Goal: Task Accomplishment & Management: Manage account settings

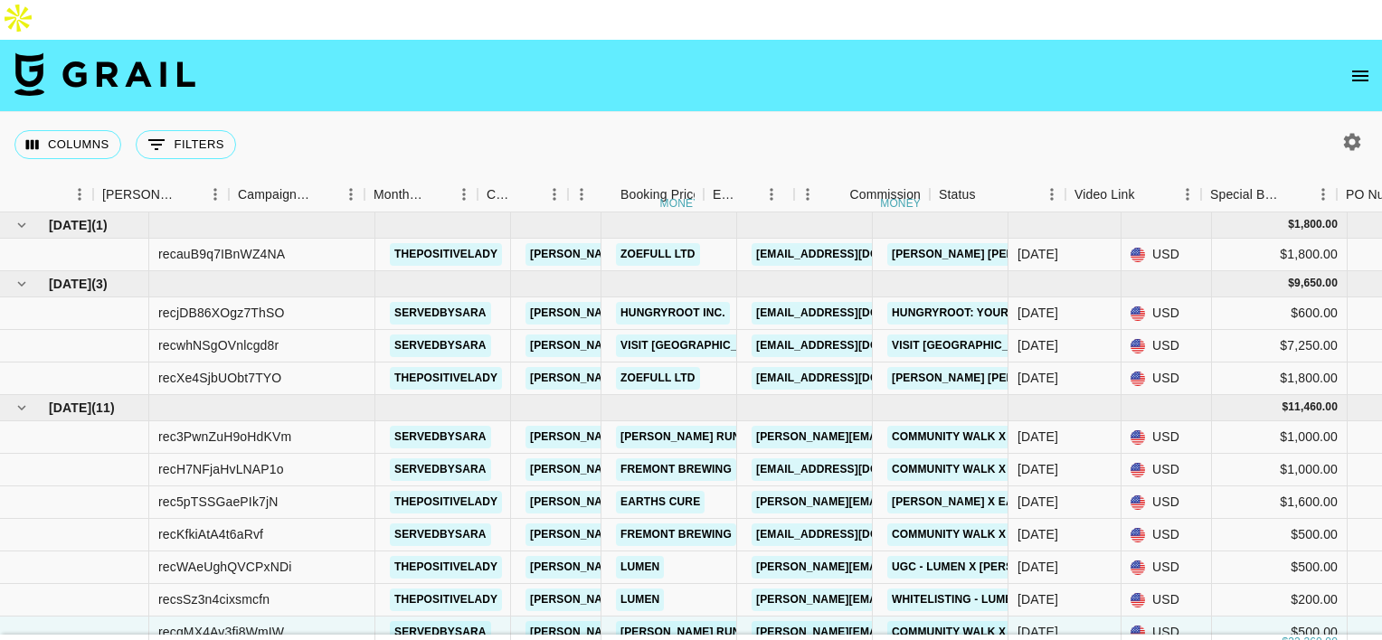
click at [1349, 65] on icon "open drawer" at bounding box center [1360, 76] width 22 height 22
click at [1361, 33] on div at bounding box center [691, 320] width 1382 height 640
click at [1359, 39] on div at bounding box center [691, 320] width 1382 height 640
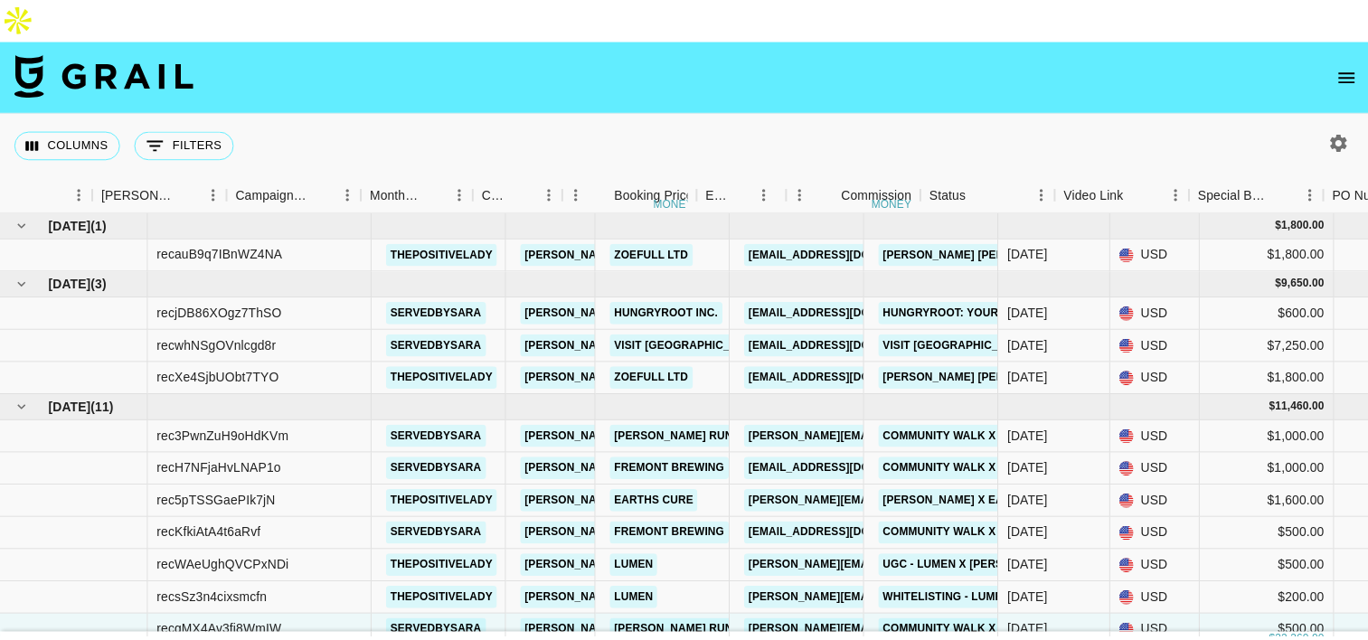
scroll to position [0, 644]
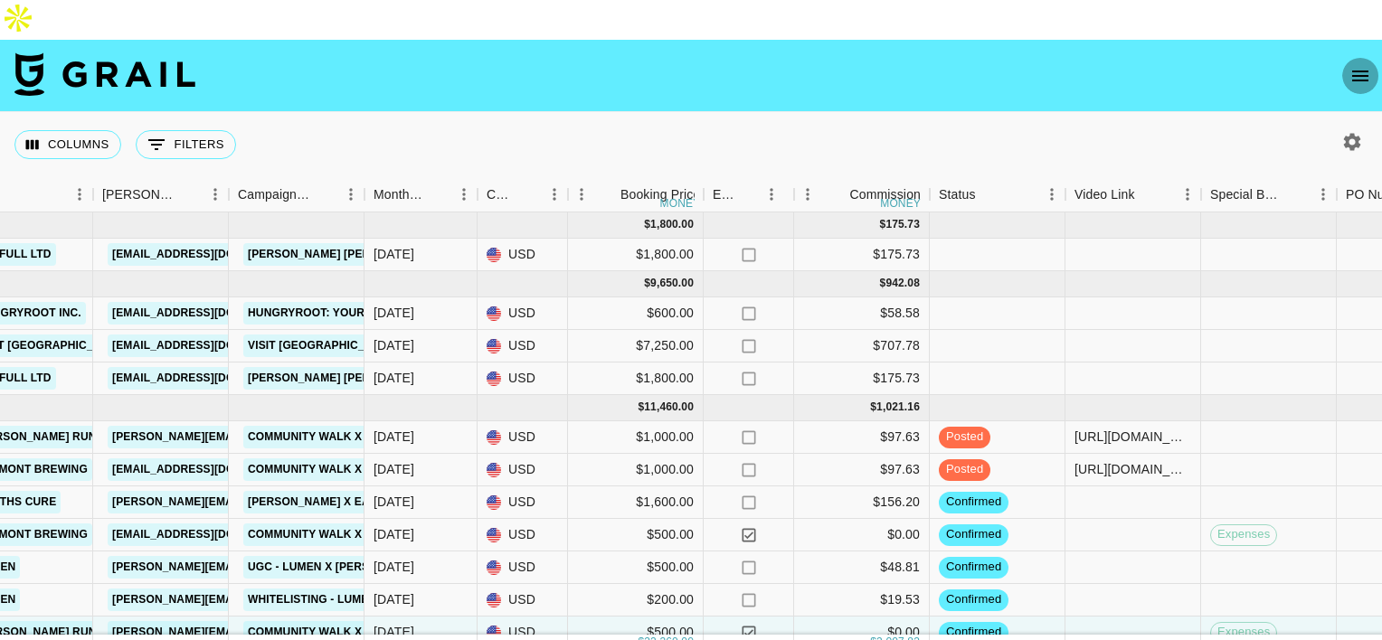
click at [1359, 71] on icon "open drawer" at bounding box center [1360, 76] width 16 height 11
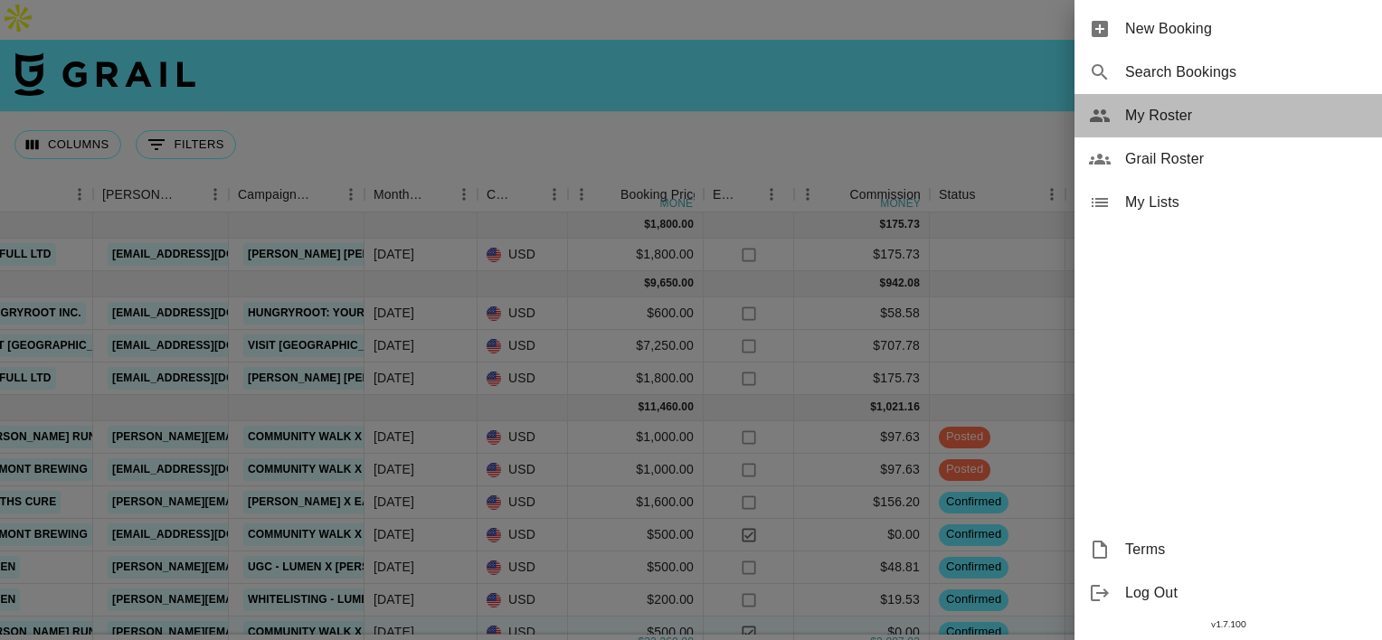
click at [1216, 123] on span "My Roster" at bounding box center [1246, 116] width 242 height 22
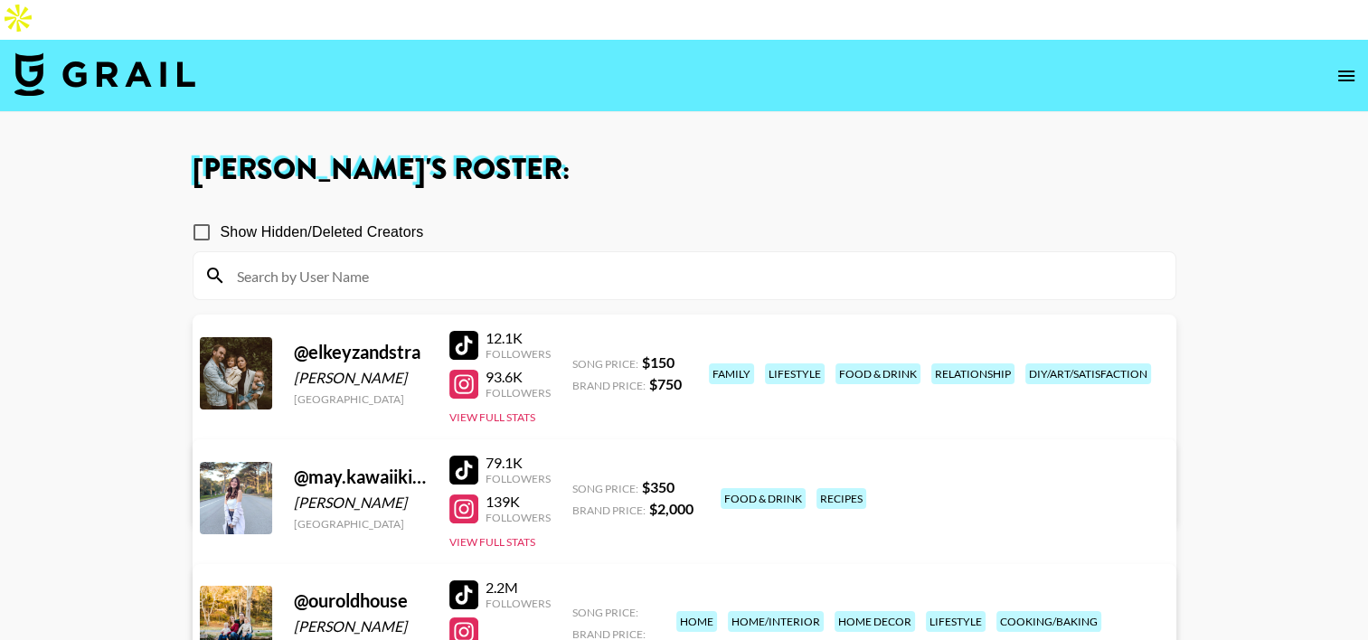
scroll to position [288, 0]
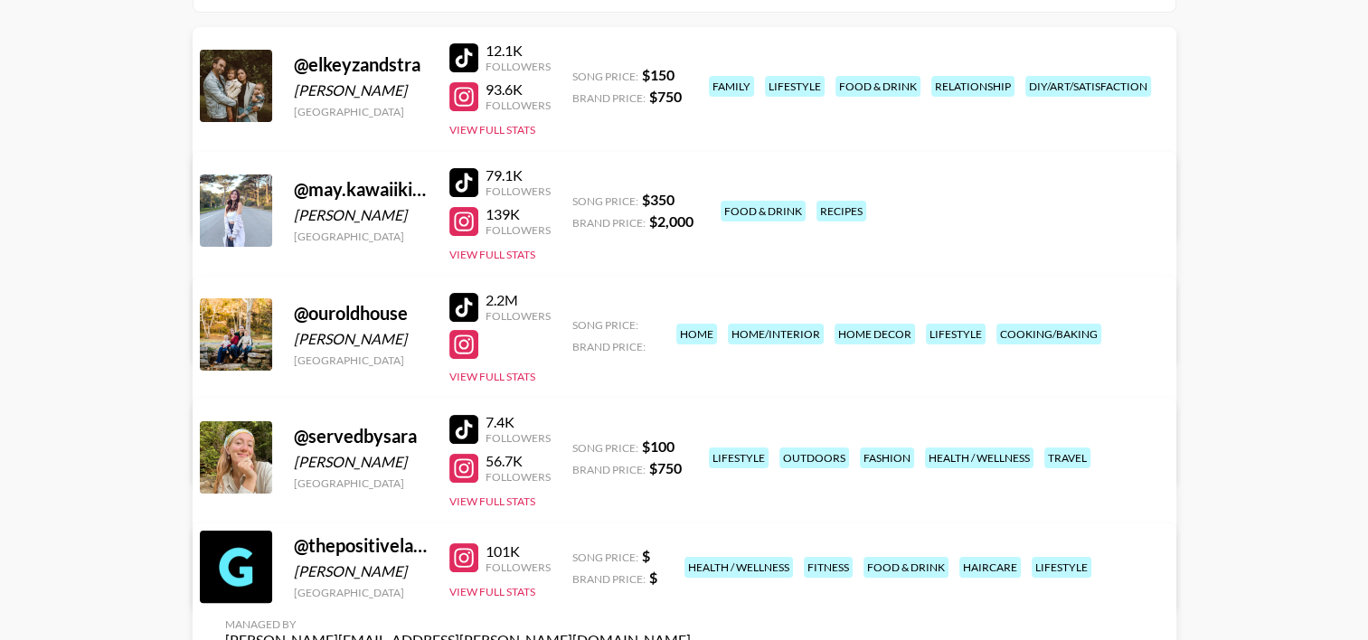
click at [691, 445] on link "View/Edit Details" at bounding box center [458, 454] width 466 height 18
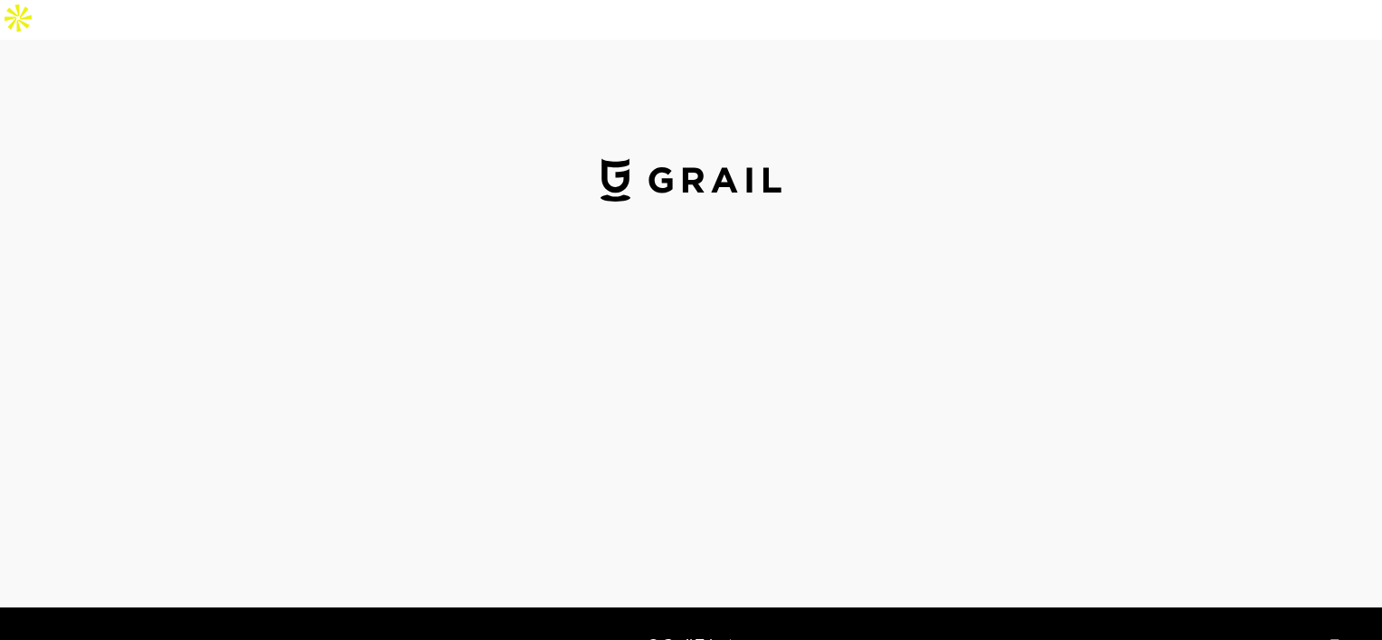
select select "USD"
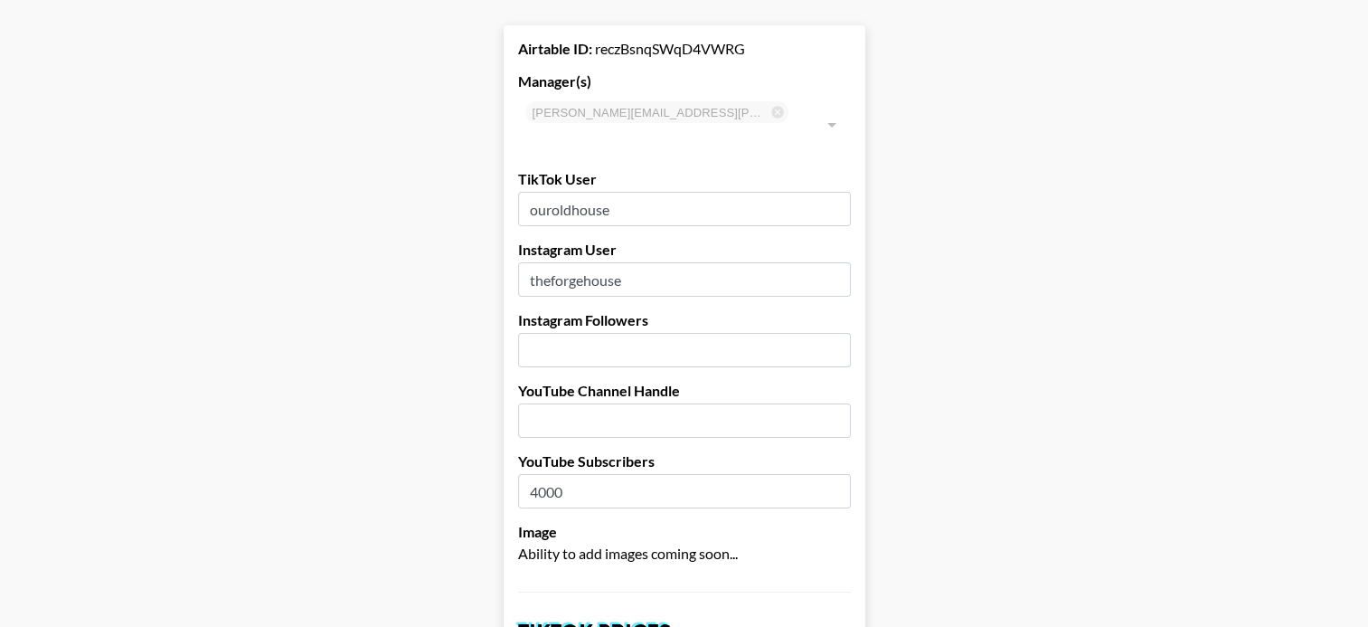
scroll to position [134, 0]
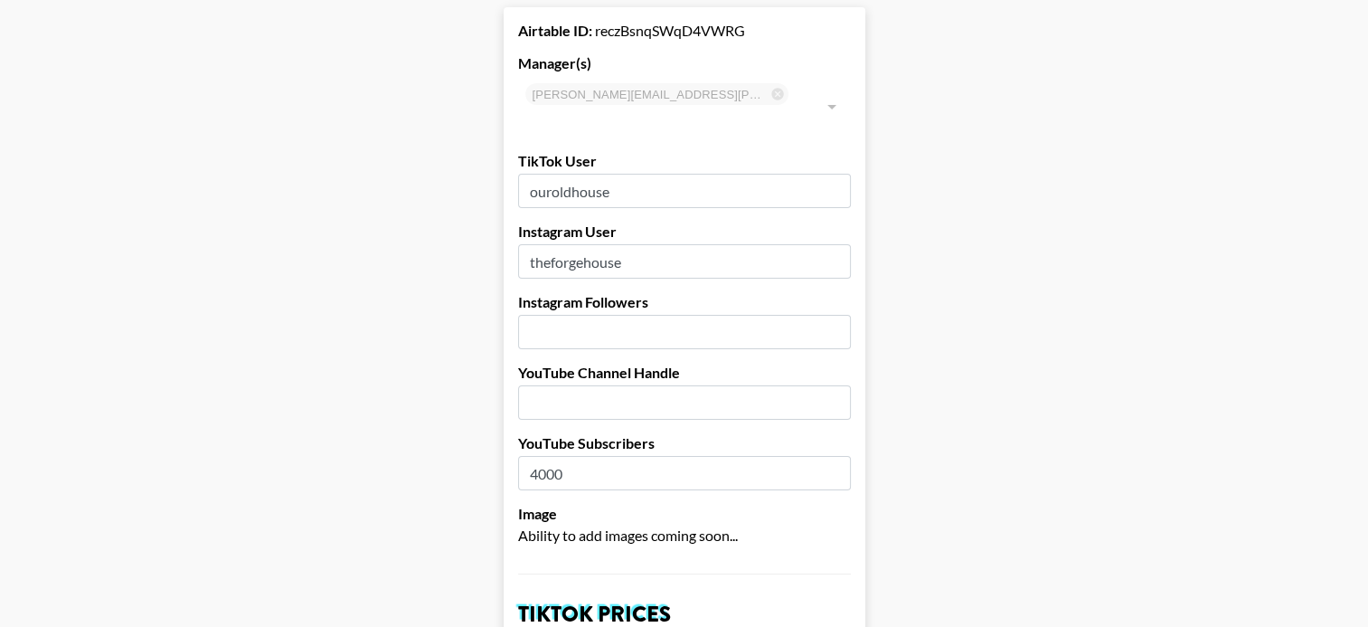
click at [661, 364] on label "YouTube Channel Handle" at bounding box center [684, 373] width 333 height 18
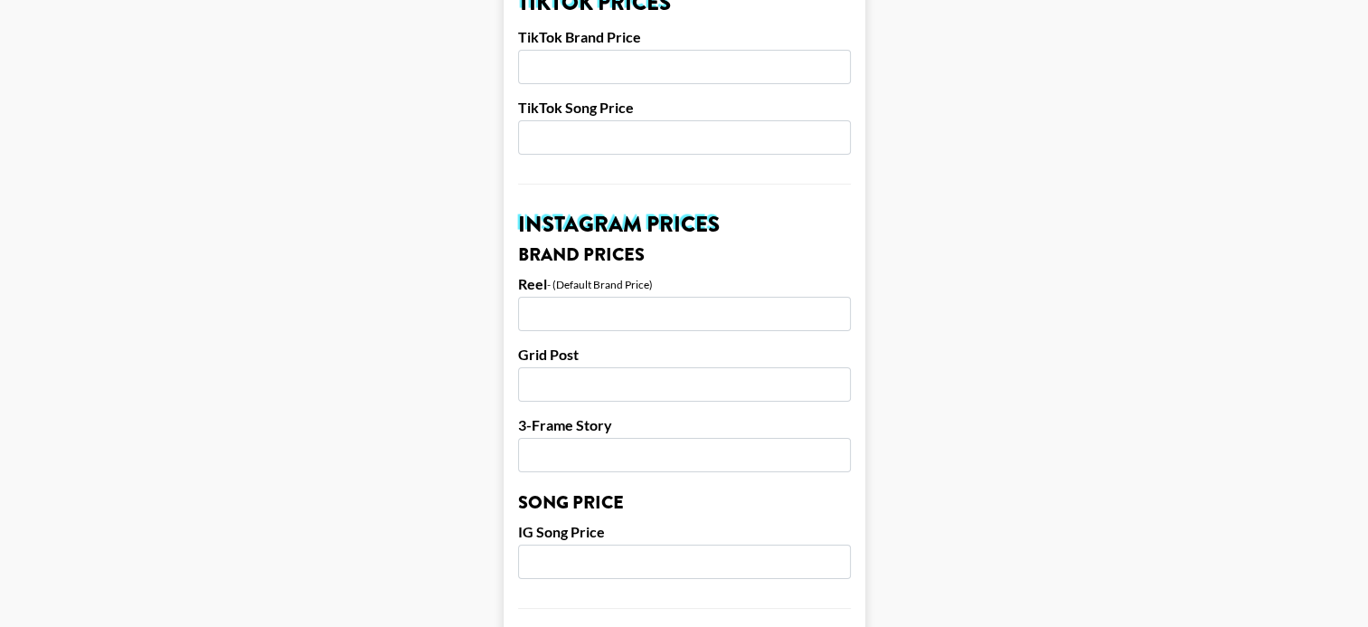
scroll to position [748, 0]
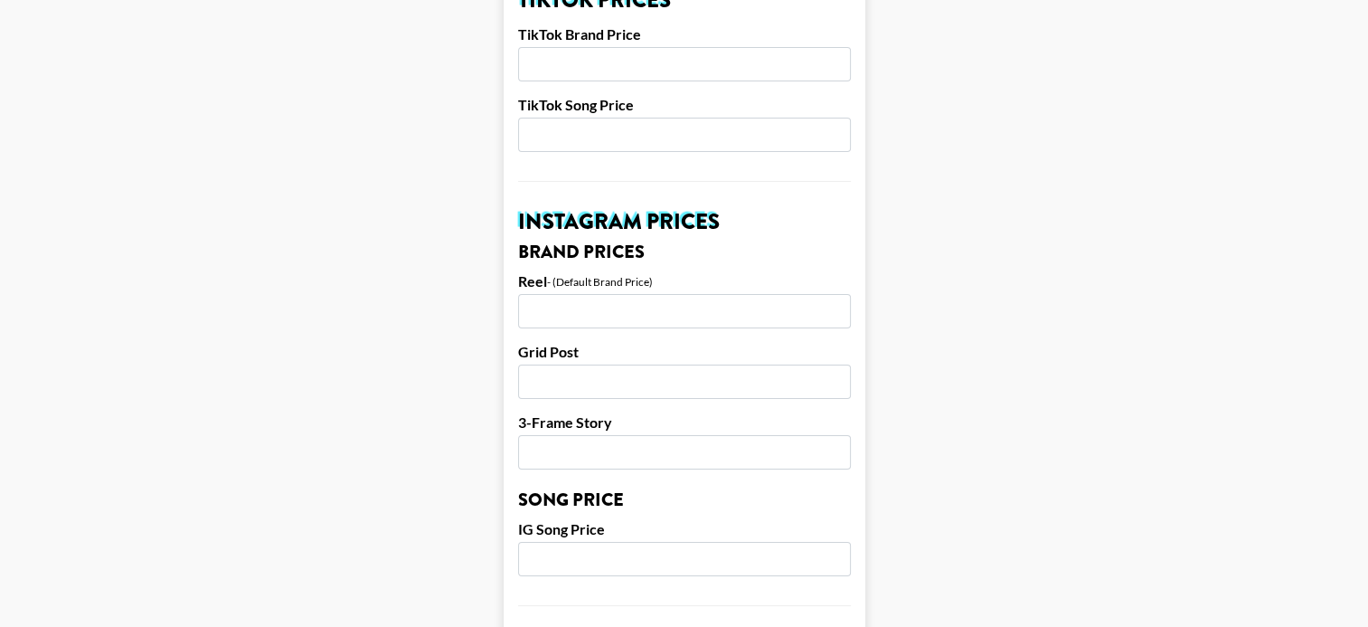
click at [559, 294] on input "number" at bounding box center [684, 311] width 333 height 34
type input "8"
type input "8000"
click at [561, 364] on input "number" at bounding box center [684, 381] width 333 height 34
type input "6500"
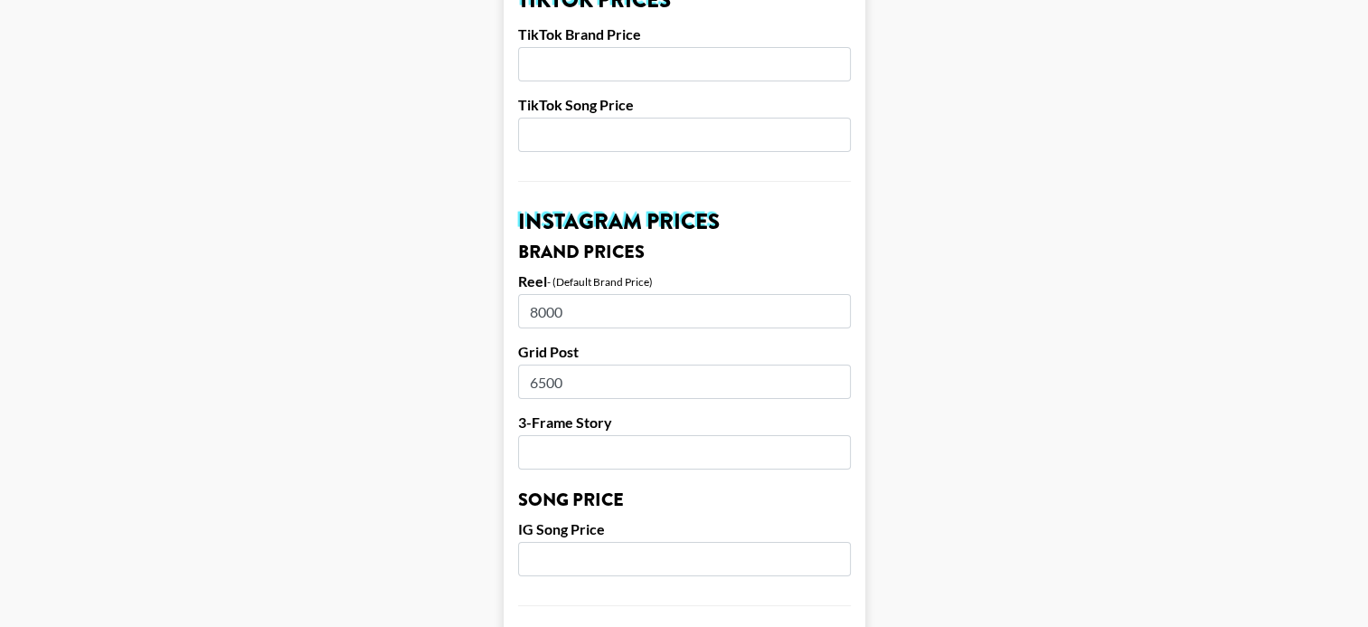
click at [632, 435] on input "number" at bounding box center [684, 452] width 333 height 34
type input "45"
type input "4500"
click at [1010, 175] on main "Airtable ID: reczBsnqSWqD4VWRG Manager(s) [PERSON_NAME][EMAIL_ADDRESS][PERSON_N…" at bounding box center [683, 531] width 1339 height 2276
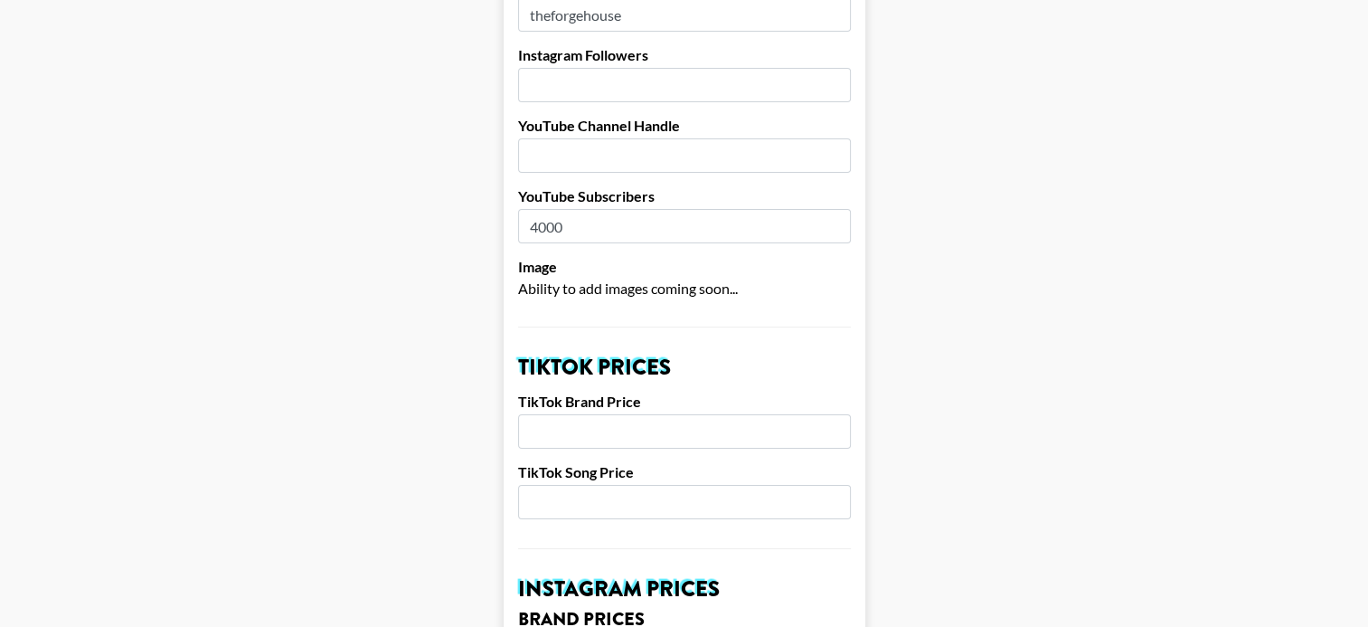
scroll to position [381, 0]
click at [585, 414] on input "number" at bounding box center [684, 431] width 333 height 34
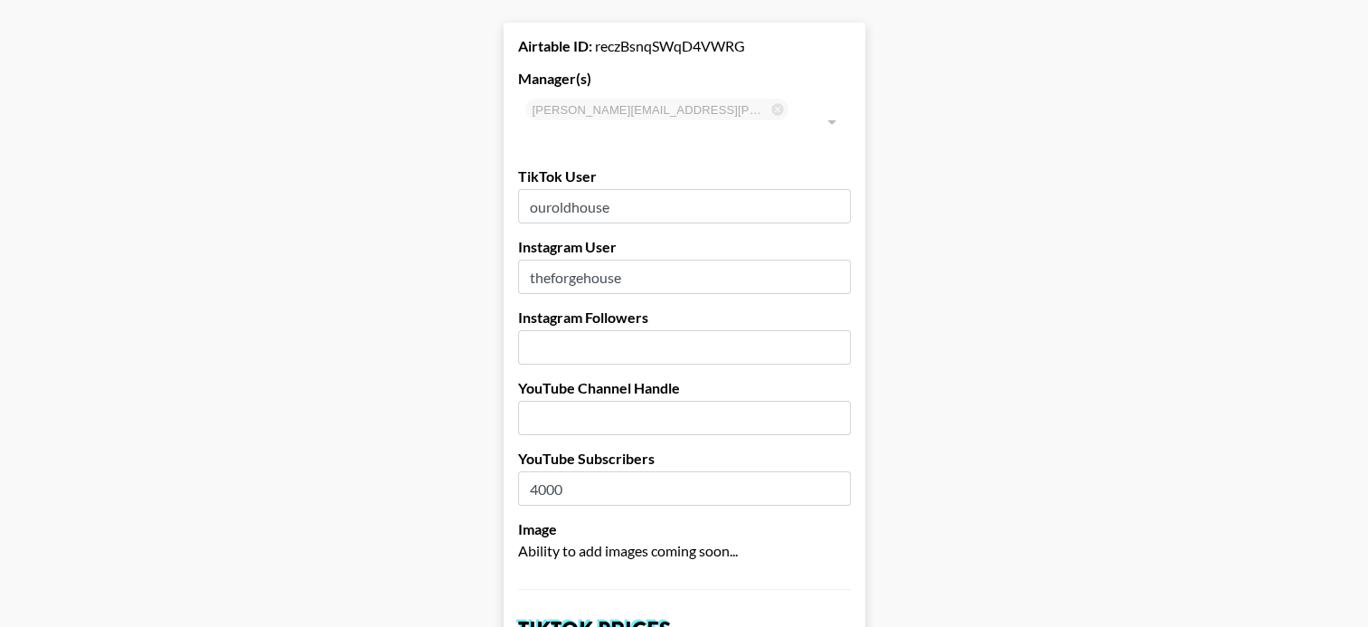
scroll to position [119, 0]
type input "4000"
click at [589, 329] on input "number" at bounding box center [684, 346] width 333 height 34
type input "465000"
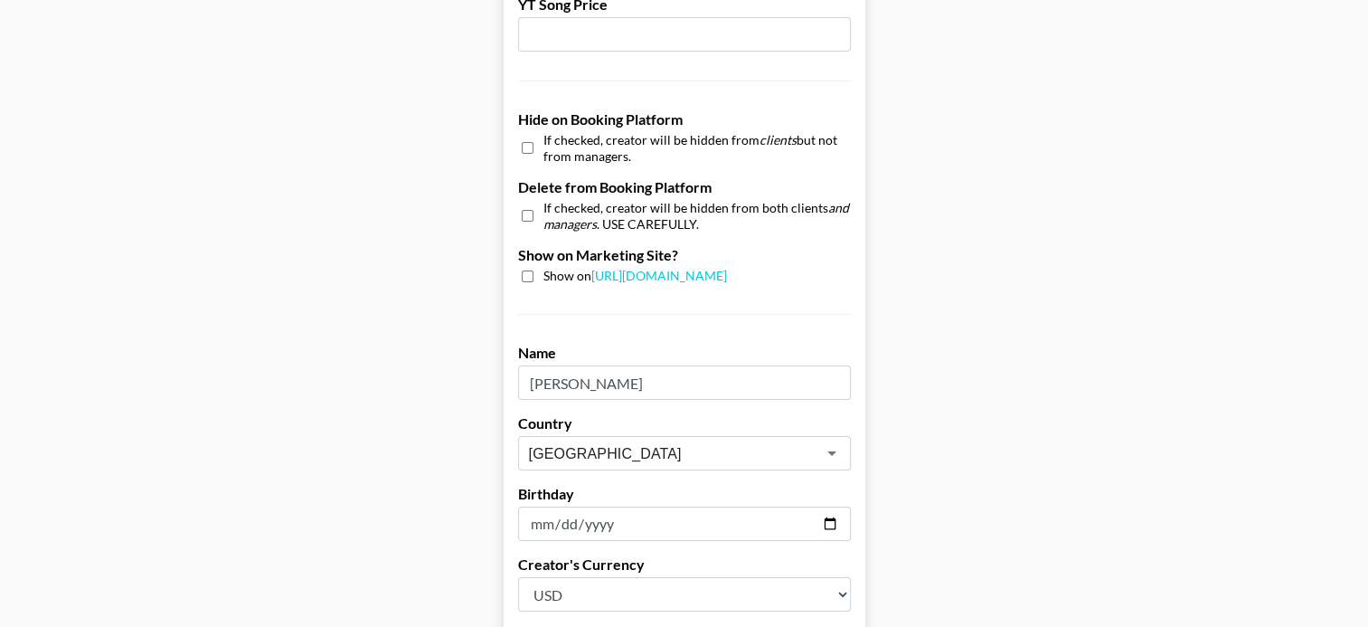
scroll to position [1826, 0]
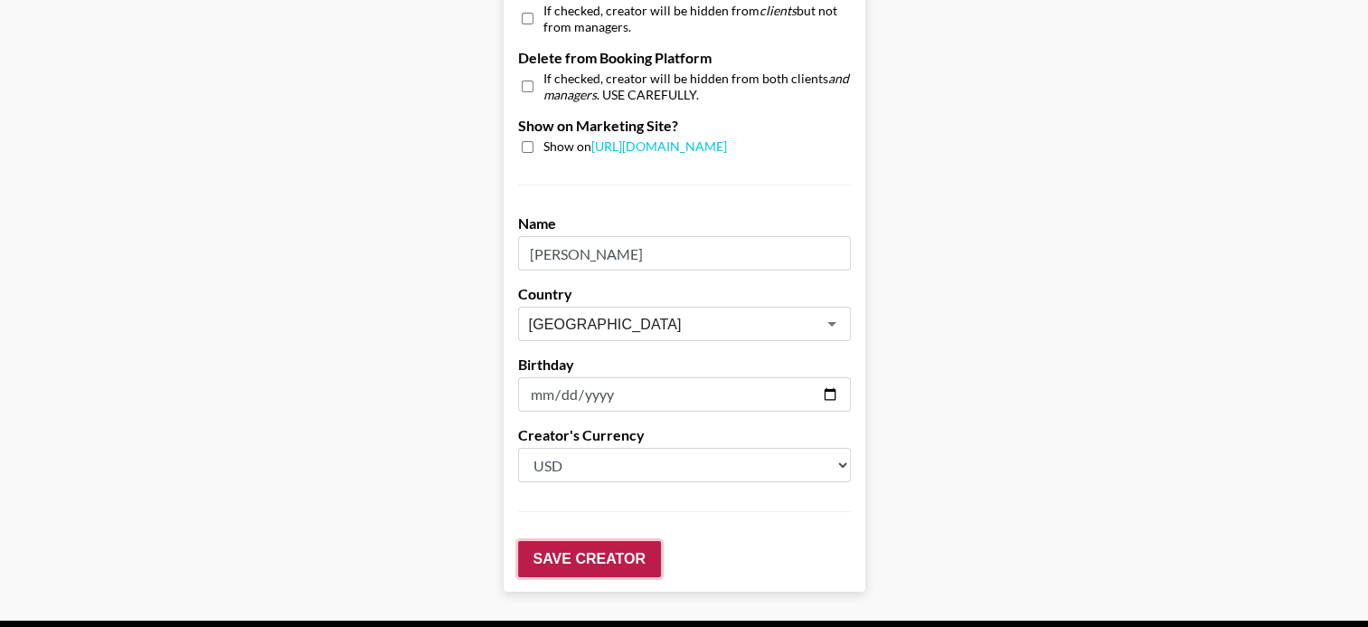
click at [560, 541] on input "Save Creator" at bounding box center [589, 559] width 143 height 36
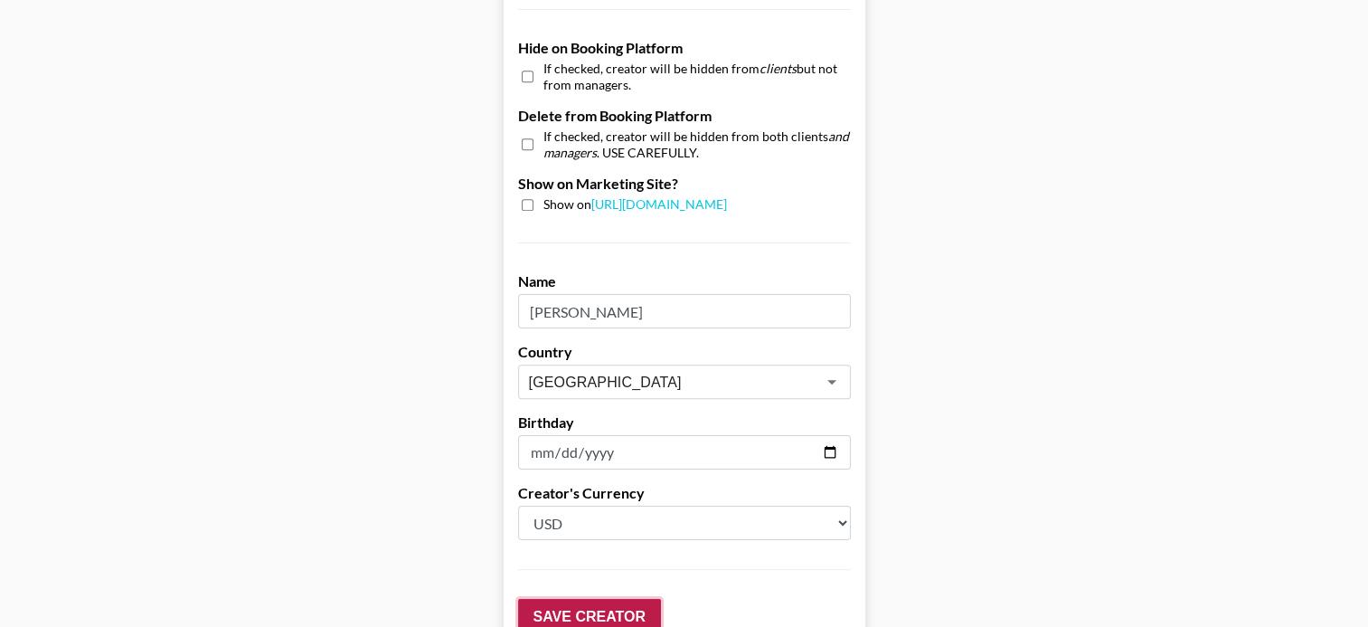
scroll to position [1884, 0]
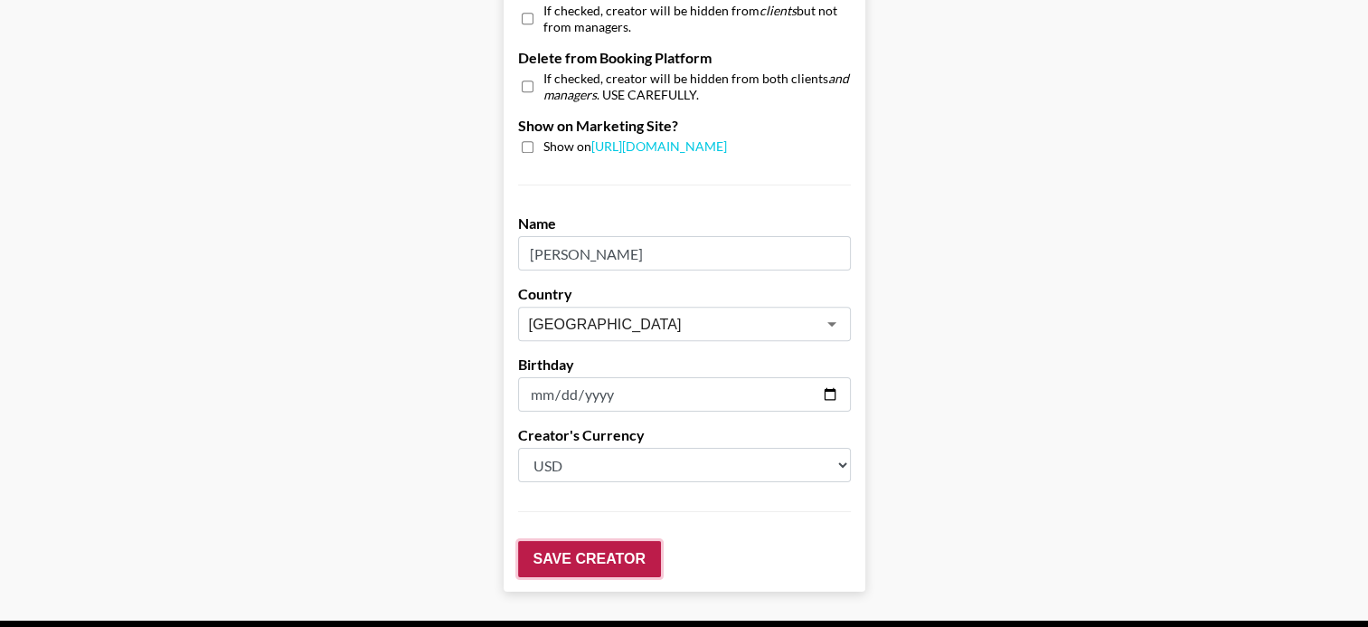
click at [590, 541] on input "Save Creator" at bounding box center [589, 559] width 143 height 36
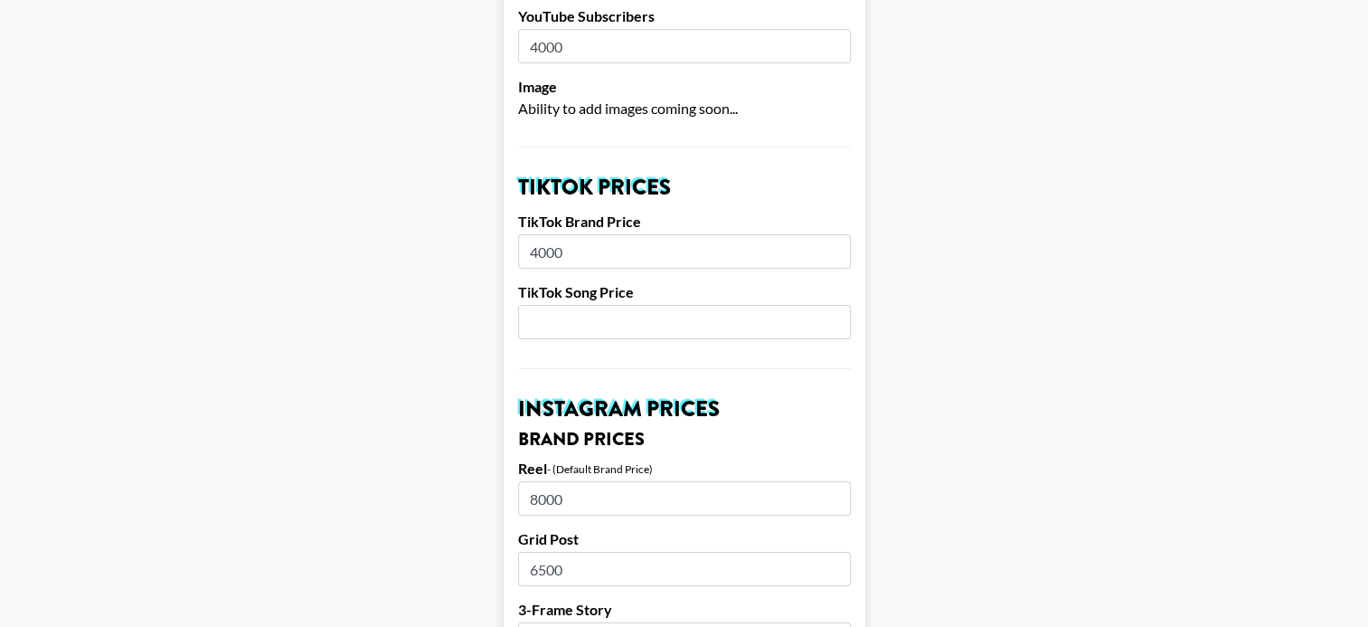
scroll to position [637, 0]
